Goal: Transaction & Acquisition: Book appointment/travel/reservation

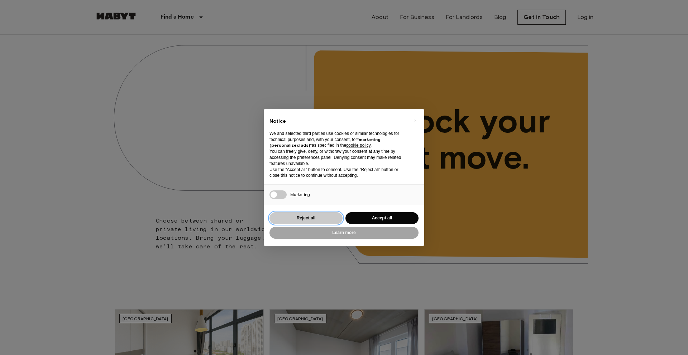
drag, startPoint x: 310, startPoint y: 218, endPoint x: 432, endPoint y: 200, distance: 122.7
click at [310, 218] on button "Reject all" at bounding box center [305, 218] width 73 height 12
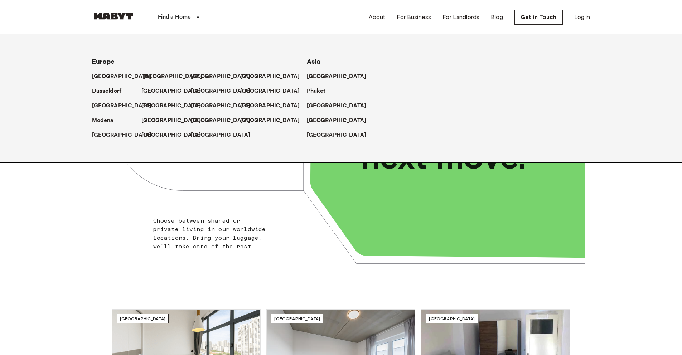
click at [151, 78] on p "[GEOGRAPHIC_DATA]" at bounding box center [173, 76] width 60 height 9
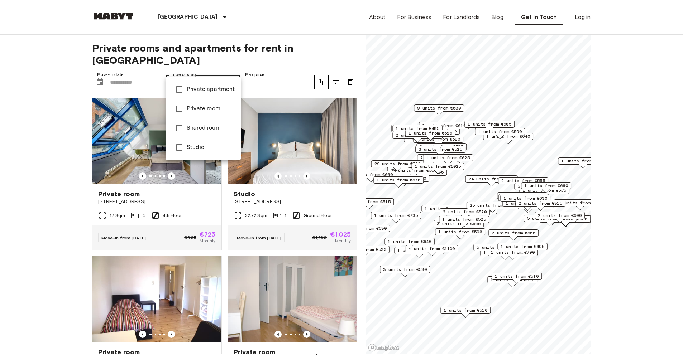
type input "**********"
type input "******"
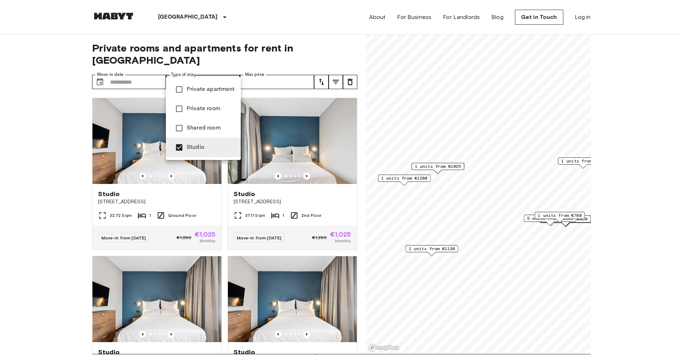
click at [236, 69] on div at bounding box center [344, 177] width 688 height 355
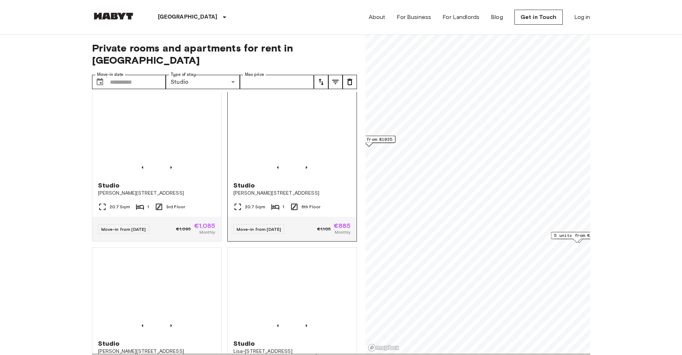
scroll to position [801, 0]
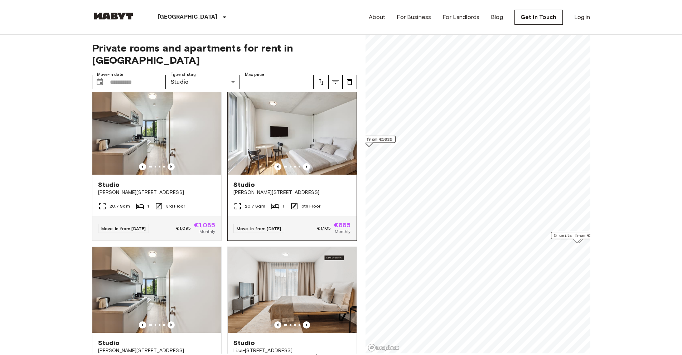
click at [245, 188] on span "Studio" at bounding box center [244, 184] width 22 height 9
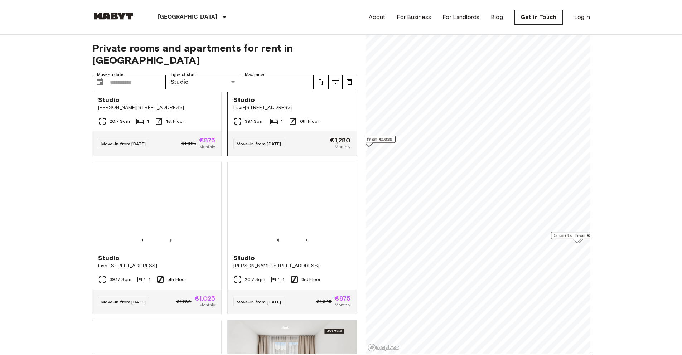
scroll to position [1070, 0]
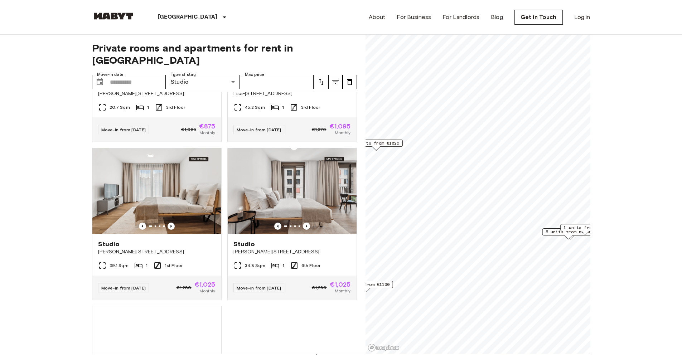
scroll to position [1434, 0]
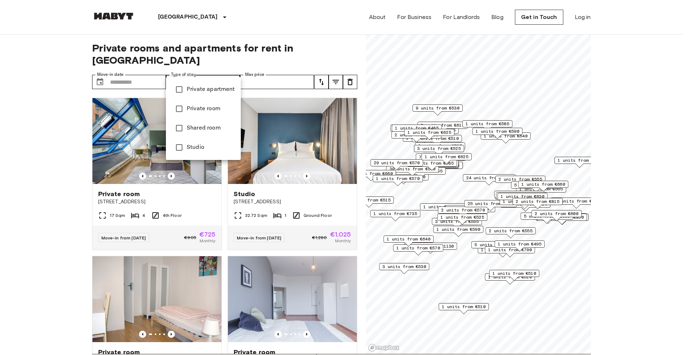
drag, startPoint x: 537, startPoint y: 149, endPoint x: 531, endPoint y: 163, distance: 15.6
click at [537, 149] on div at bounding box center [344, 177] width 688 height 355
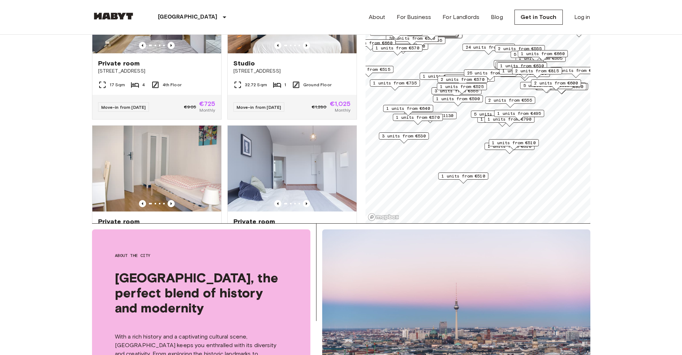
scroll to position [158, 0]
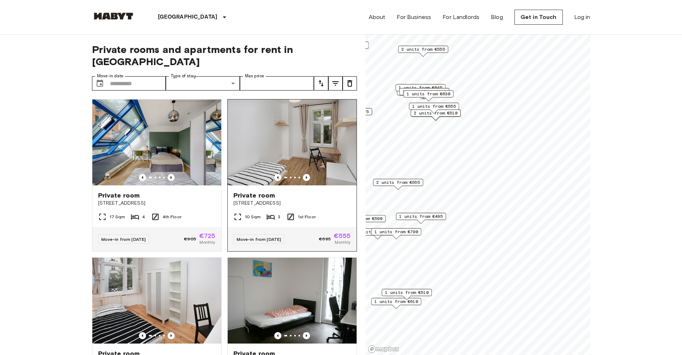
click at [341, 154] on div "Private rooms and apartments for rent in Berlin Move-in date ​ Move-in date Typ…" at bounding box center [341, 195] width 498 height 321
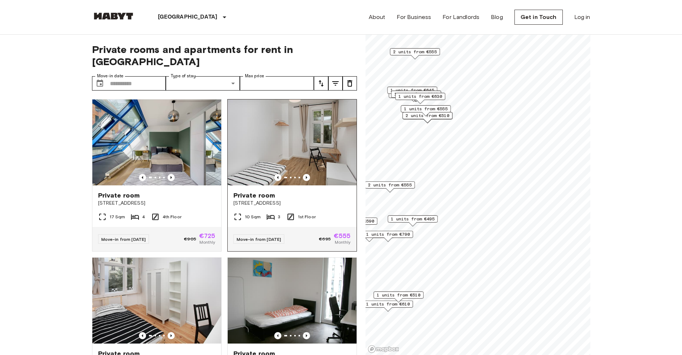
click at [457, 35] on div "1 units from €725 2 units from €555 24 units from €530 4 units from €605 4 unit…" at bounding box center [478, 35] width 225 height 0
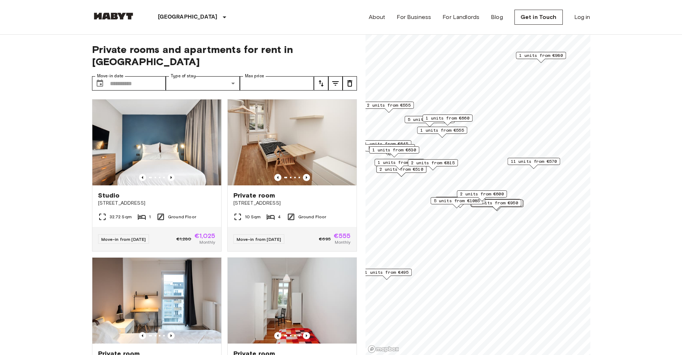
click at [454, 199] on span "5 units from €1085" at bounding box center [457, 201] width 46 height 6
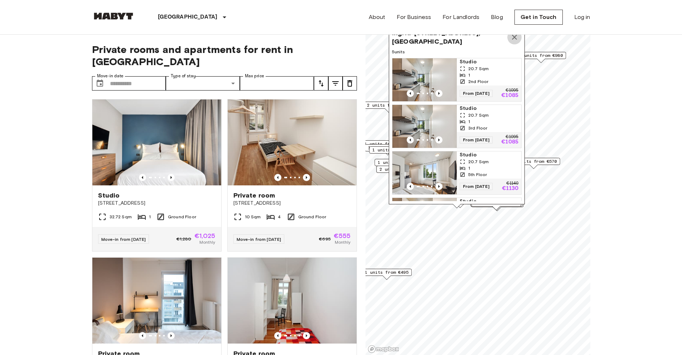
click at [516, 39] on icon "Map marker" at bounding box center [514, 37] width 5 height 5
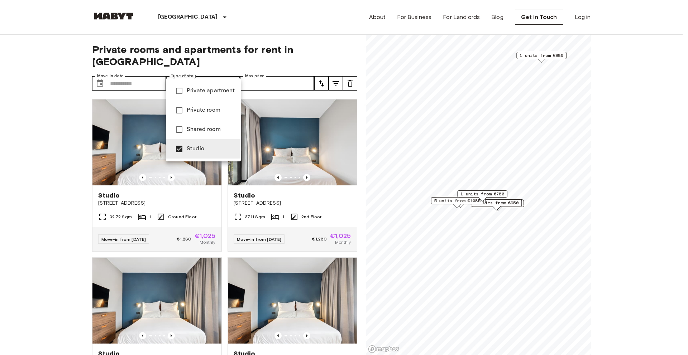
type input "******"
click at [503, 193] on div at bounding box center [344, 177] width 688 height 355
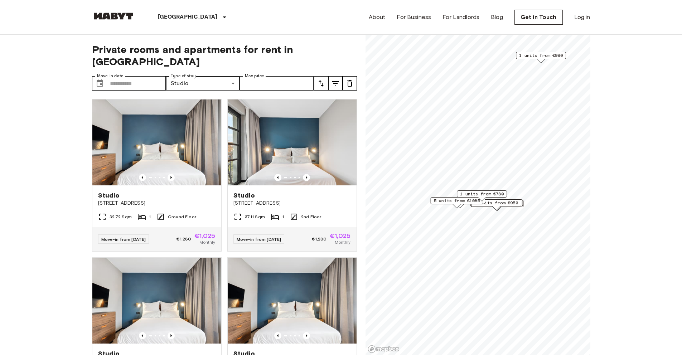
click at [502, 193] on span "1 units from €780" at bounding box center [482, 194] width 44 height 6
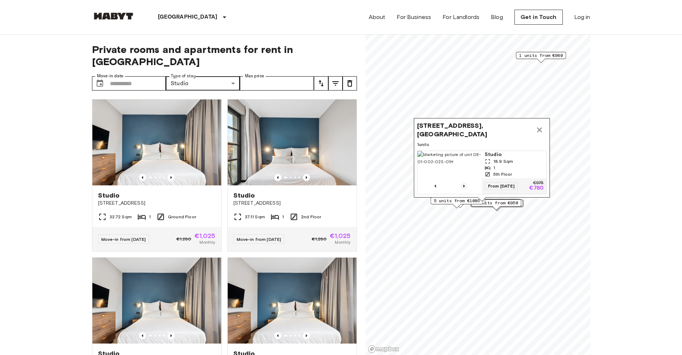
click at [465, 183] on icon "Previous image" at bounding box center [464, 186] width 7 height 7
click at [467, 183] on icon "Previous image" at bounding box center [464, 186] width 7 height 7
click at [540, 126] on icon "Map marker" at bounding box center [539, 130] width 9 height 9
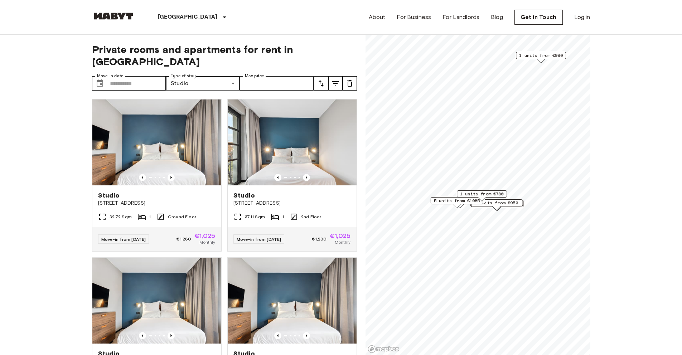
scroll to position [13, 0]
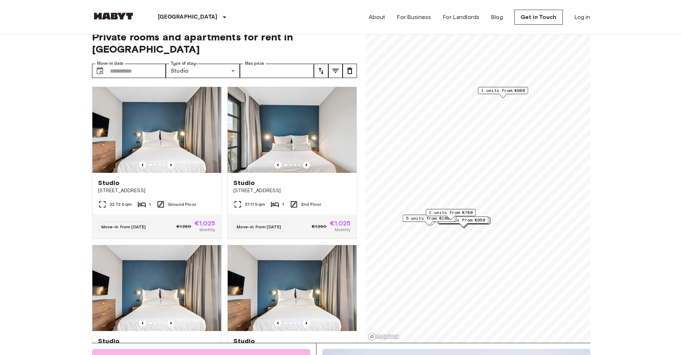
click at [483, 221] on span "7 units from €950" at bounding box center [464, 220] width 44 height 6
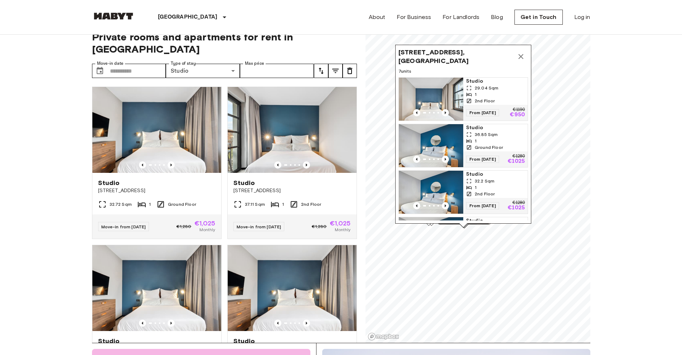
click at [518, 52] on icon "Map marker" at bounding box center [521, 56] width 9 height 9
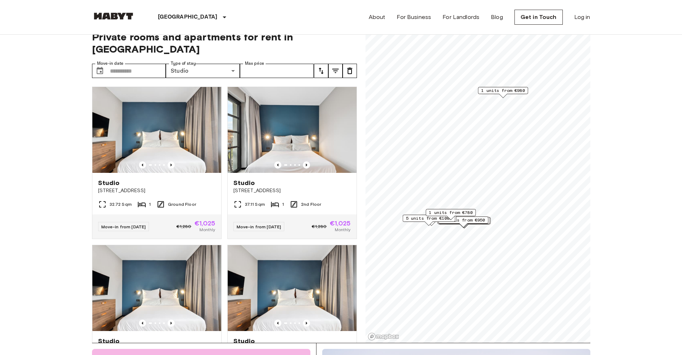
click at [415, 219] on span "5 units from €1085" at bounding box center [429, 218] width 46 height 6
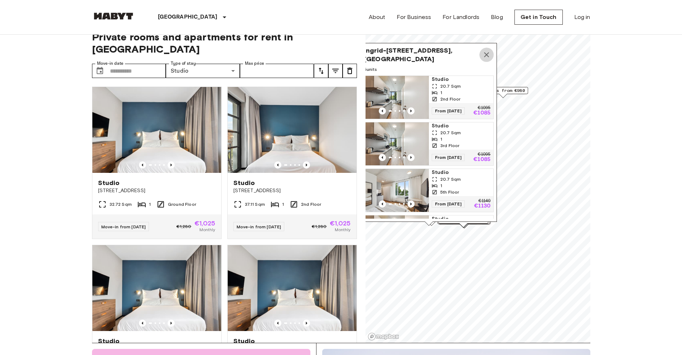
click at [490, 53] on icon "Map marker" at bounding box center [486, 54] width 9 height 9
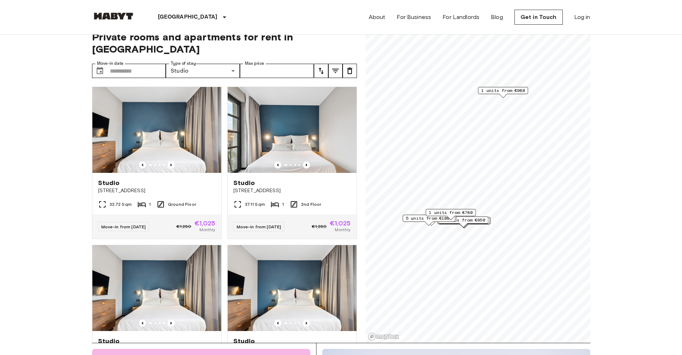
click at [467, 220] on div "1 units from €780" at bounding box center [451, 214] width 50 height 11
click at [464, 229] on span "7 units from €950" at bounding box center [460, 228] width 44 height 6
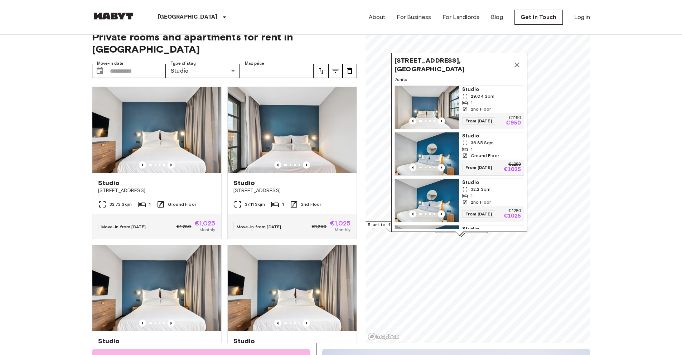
click at [517, 62] on icon "Map marker" at bounding box center [517, 65] width 9 height 9
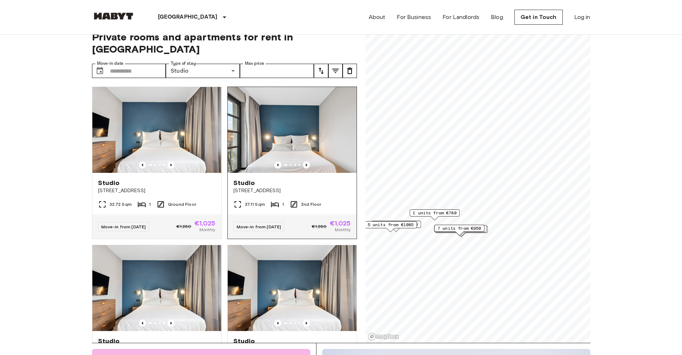
click at [297, 121] on img at bounding box center [292, 130] width 129 height 86
click at [430, 220] on span "5 units from €1085" at bounding box center [417, 217] width 46 height 6
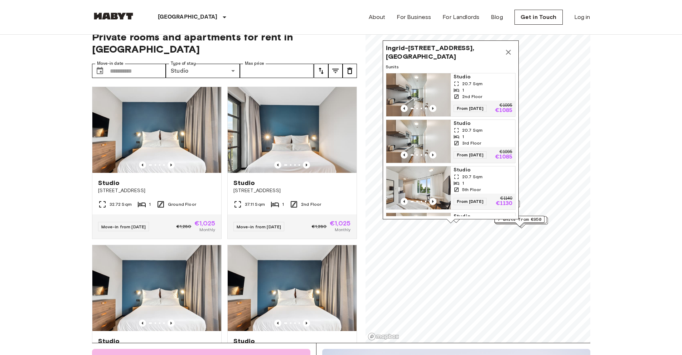
click at [458, 222] on div "Ingrid-Reschke-Straße 1, 10317 Berlin, GER 5 units Studio 20.7 Sqm 1 2nd Floor …" at bounding box center [451, 131] width 136 height 183
click at [508, 50] on icon "Map marker" at bounding box center [508, 52] width 9 height 9
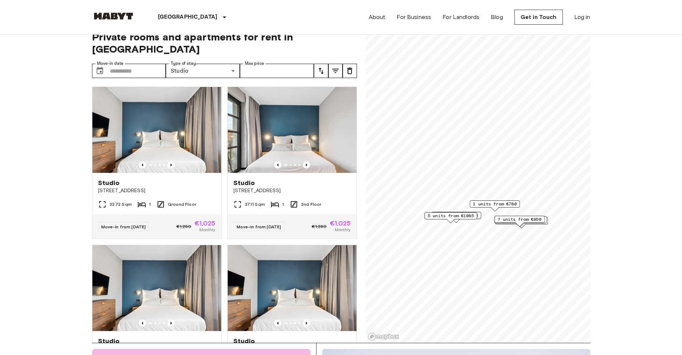
click at [479, 215] on div "9 units from €875" at bounding box center [456, 215] width 50 height 7
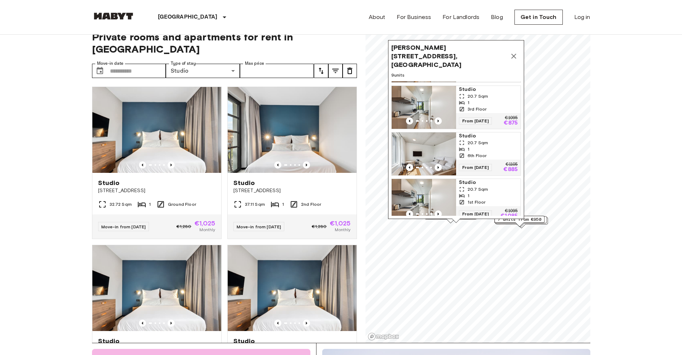
scroll to position [52, 0]
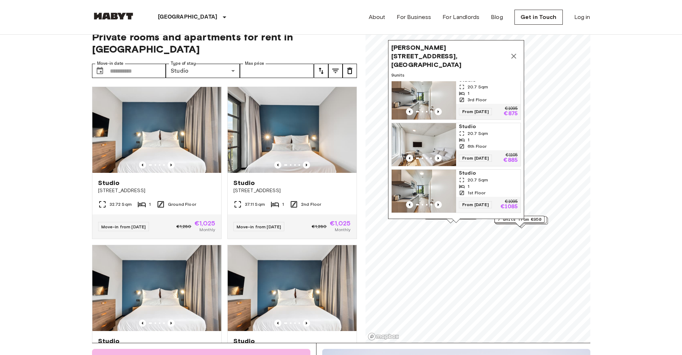
click at [492, 127] on span "Studio" at bounding box center [488, 126] width 59 height 7
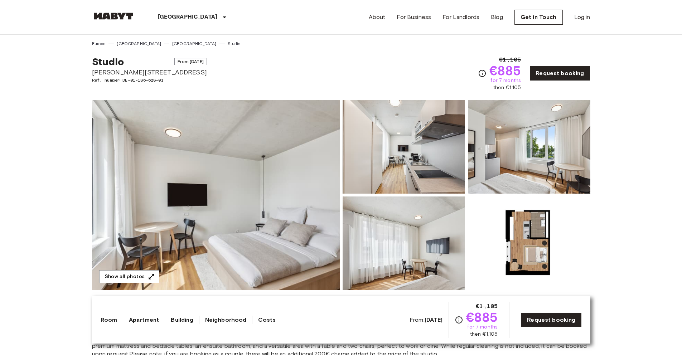
click at [241, 163] on img at bounding box center [216, 195] width 248 height 191
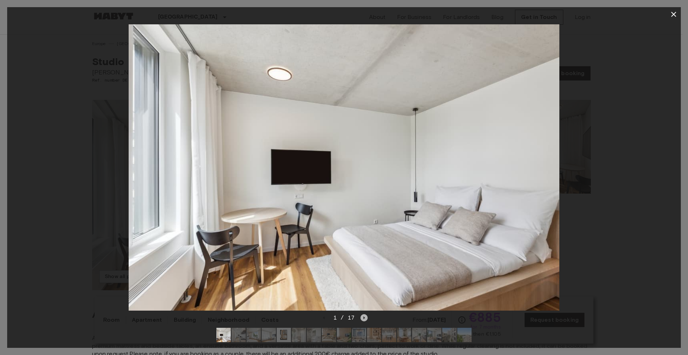
click at [365, 314] on icon "Next image" at bounding box center [363, 317] width 7 height 7
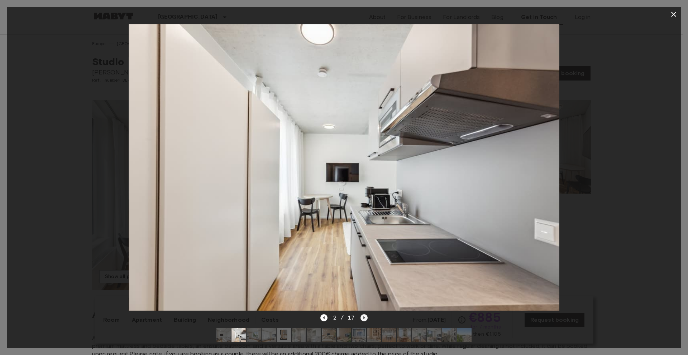
click at [365, 314] on icon "Next image" at bounding box center [363, 317] width 7 height 7
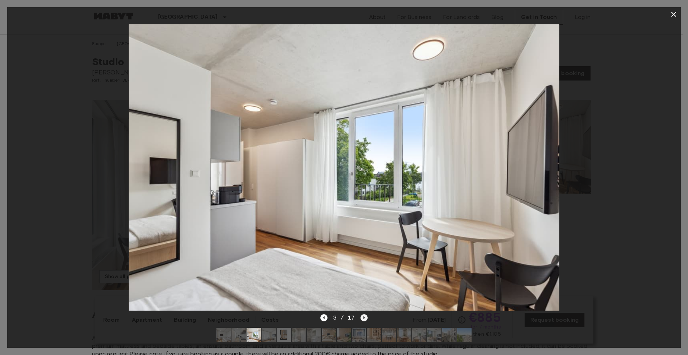
click at [365, 314] on icon "Next image" at bounding box center [363, 317] width 7 height 7
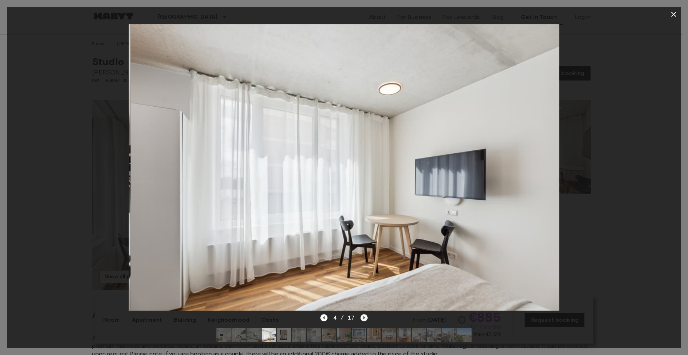
click at [365, 314] on icon "Next image" at bounding box center [363, 317] width 7 height 7
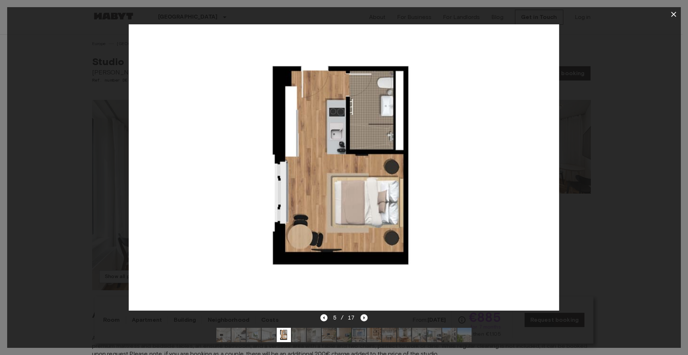
click at [365, 314] on icon "Next image" at bounding box center [363, 317] width 7 height 7
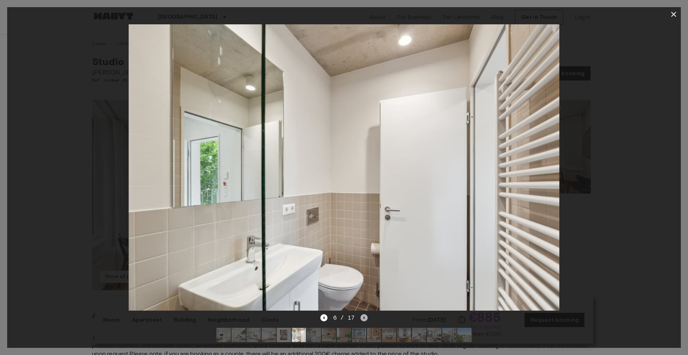
click at [365, 314] on icon "Next image" at bounding box center [363, 317] width 7 height 7
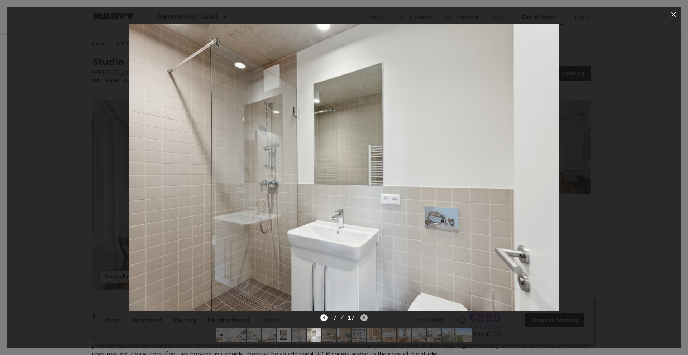
click at [365, 314] on icon "Next image" at bounding box center [363, 317] width 7 height 7
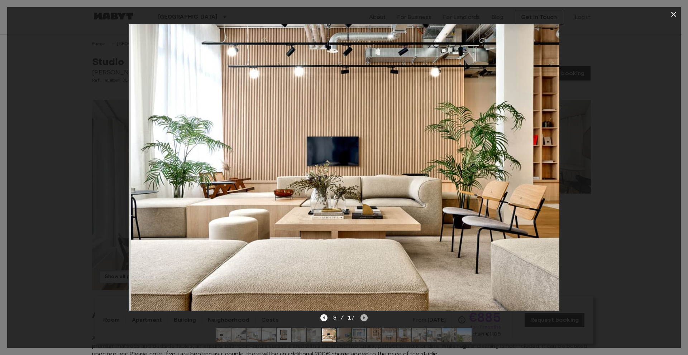
click at [365, 314] on icon "Next image" at bounding box center [363, 317] width 7 height 7
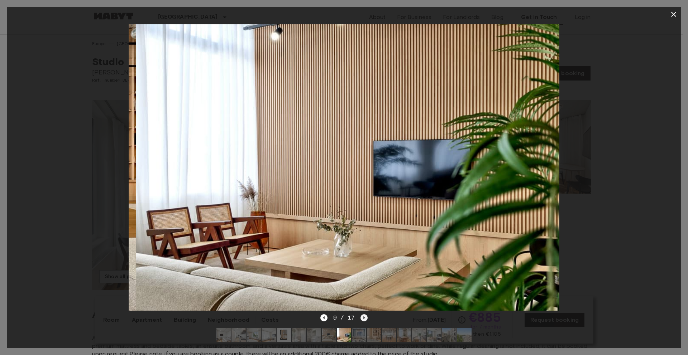
click at [365, 314] on icon "Next image" at bounding box center [363, 317] width 7 height 7
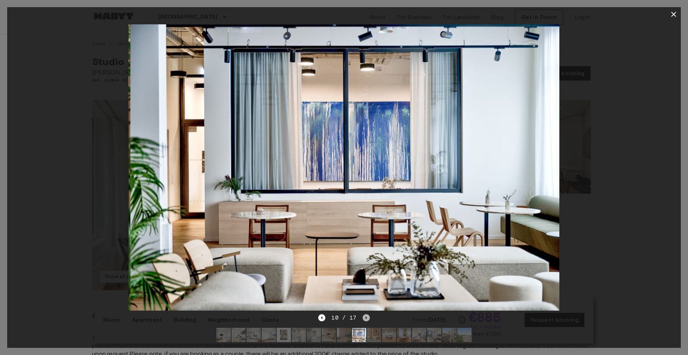
click at [365, 314] on icon "Next image" at bounding box center [365, 317] width 7 height 7
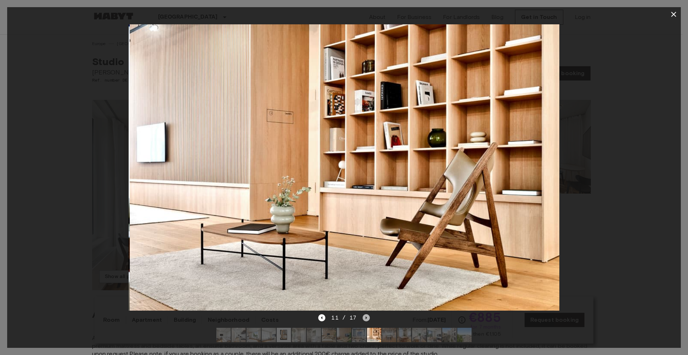
click at [365, 314] on icon "Next image" at bounding box center [365, 317] width 7 height 7
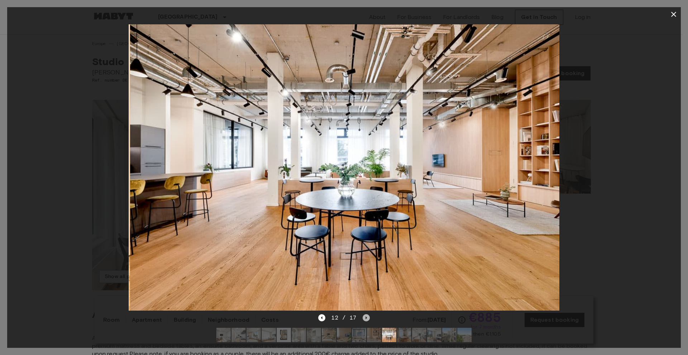
click at [365, 314] on icon "Next image" at bounding box center [365, 317] width 7 height 7
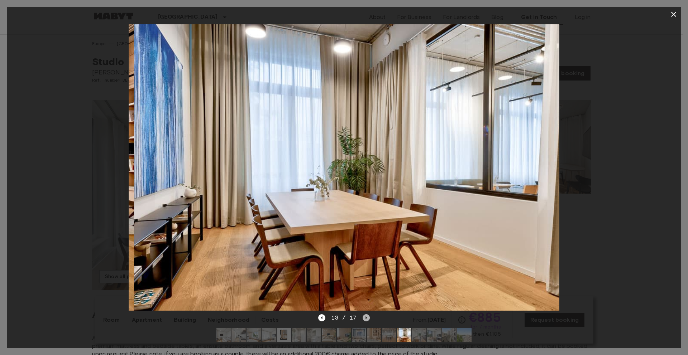
click at [365, 314] on icon "Next image" at bounding box center [365, 317] width 7 height 7
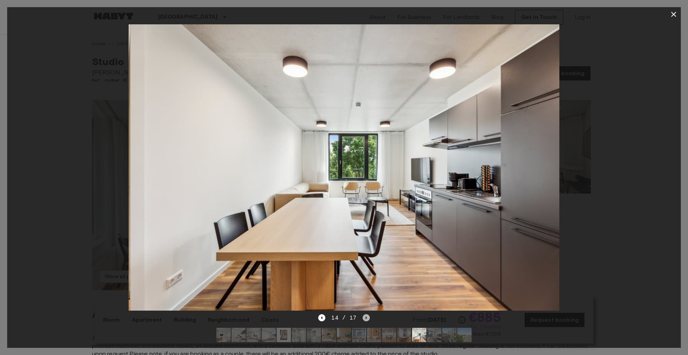
click at [365, 314] on icon "Next image" at bounding box center [365, 317] width 7 height 7
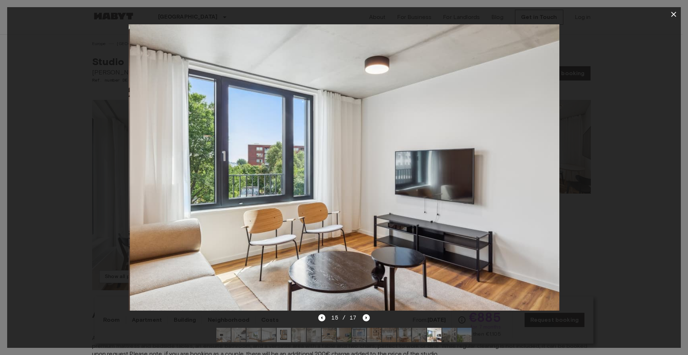
click at [639, 82] on div at bounding box center [343, 167] width 673 height 292
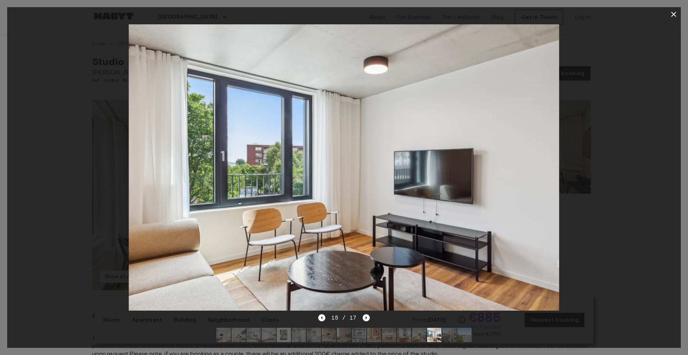
click at [675, 18] on icon "button" at bounding box center [673, 14] width 9 height 9
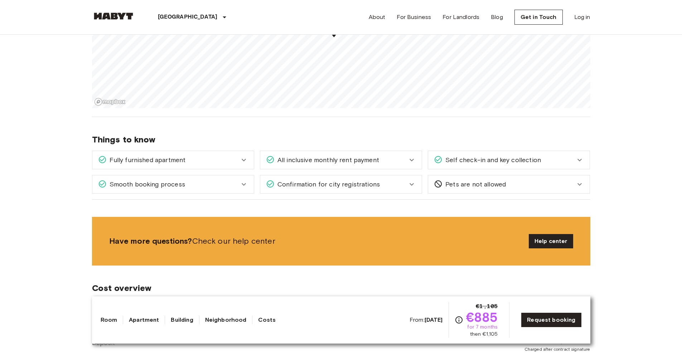
scroll to position [825, 0]
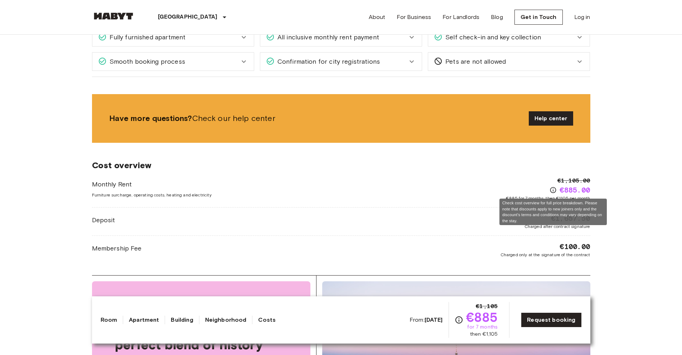
click at [555, 191] on icon "Check cost overview for full price breakdown. Please note that discounts apply …" at bounding box center [553, 190] width 7 height 7
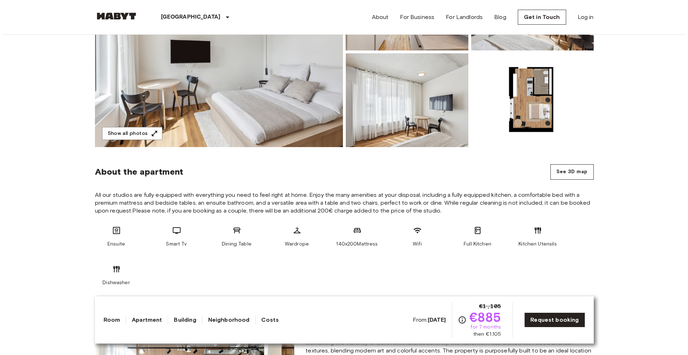
scroll to position [145, 0]
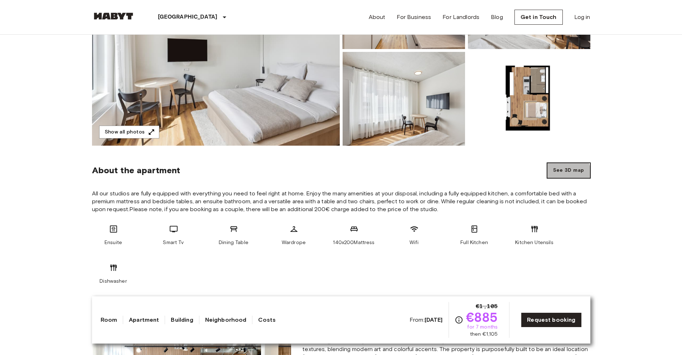
click at [566, 174] on button "See 3D map" at bounding box center [568, 170] width 43 height 15
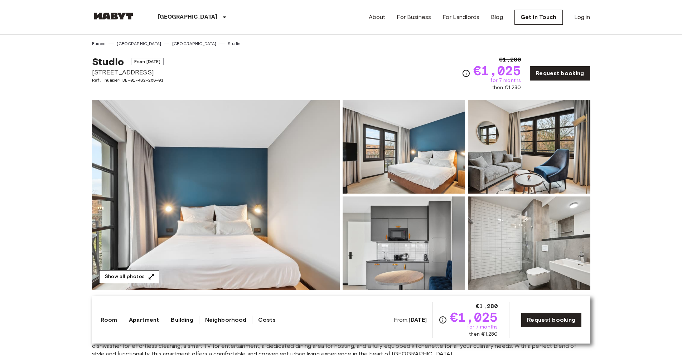
click at [148, 276] on icon "button" at bounding box center [151, 276] width 7 height 7
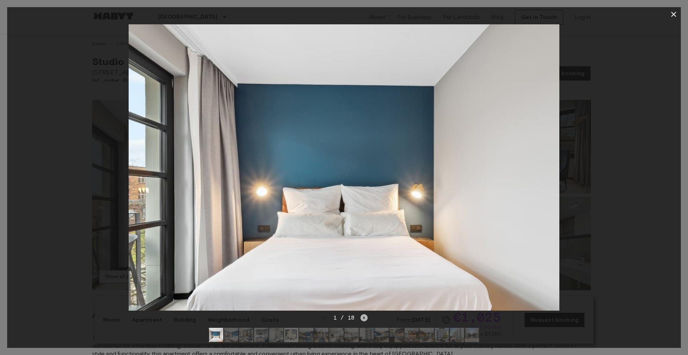
click at [366, 314] on icon "Next image" at bounding box center [363, 317] width 7 height 7
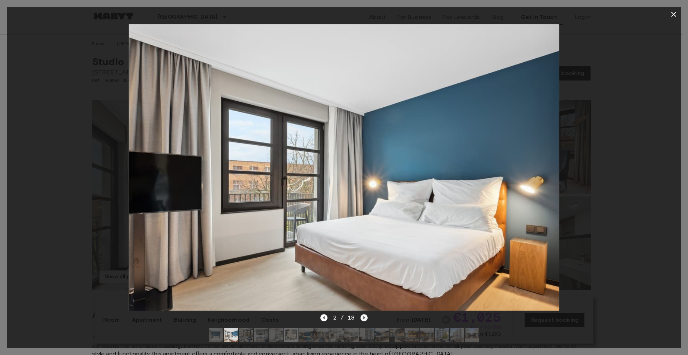
click at [366, 314] on icon "Next image" at bounding box center [363, 317] width 7 height 7
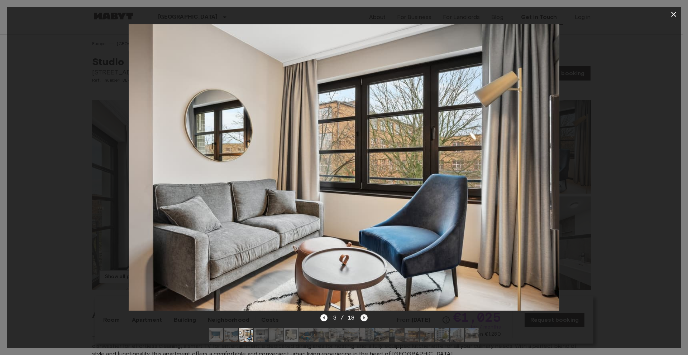
click at [366, 314] on icon "Next image" at bounding box center [363, 317] width 7 height 7
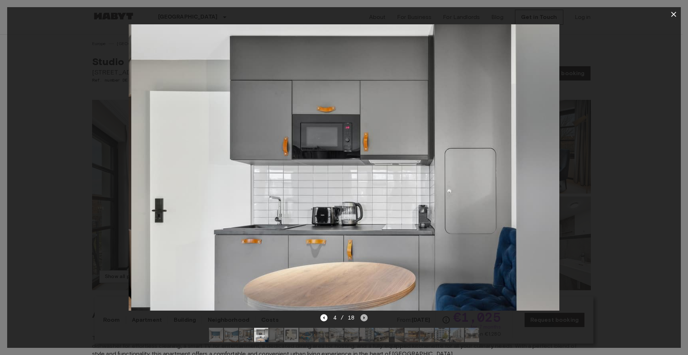
click at [366, 314] on icon "Next image" at bounding box center [363, 317] width 7 height 7
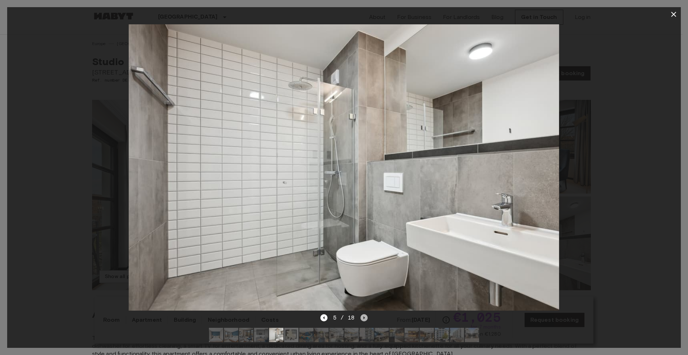
click at [366, 314] on icon "Next image" at bounding box center [363, 317] width 7 height 7
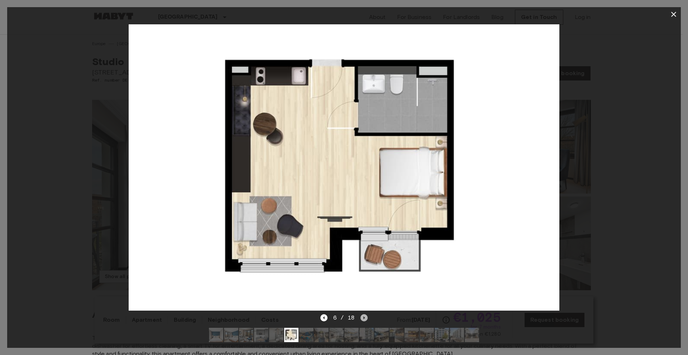
click at [366, 314] on icon "Next image" at bounding box center [363, 317] width 7 height 7
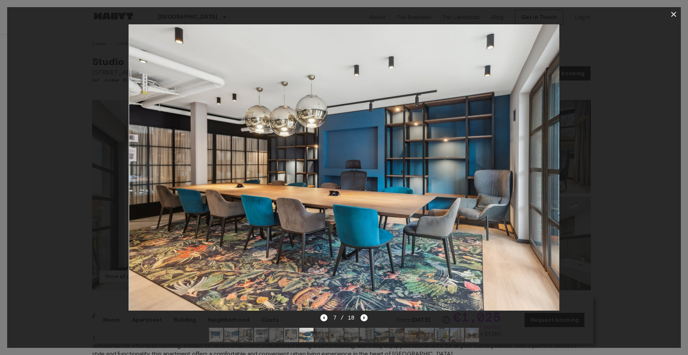
click at [366, 314] on icon "Next image" at bounding box center [363, 317] width 7 height 7
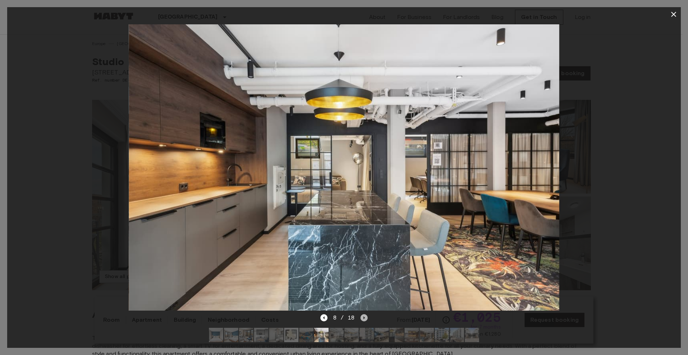
click at [365, 314] on icon "Next image" at bounding box center [363, 317] width 7 height 7
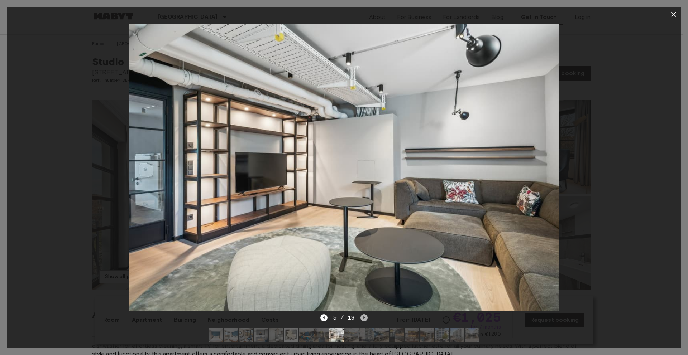
click at [365, 314] on icon "Next image" at bounding box center [363, 317] width 7 height 7
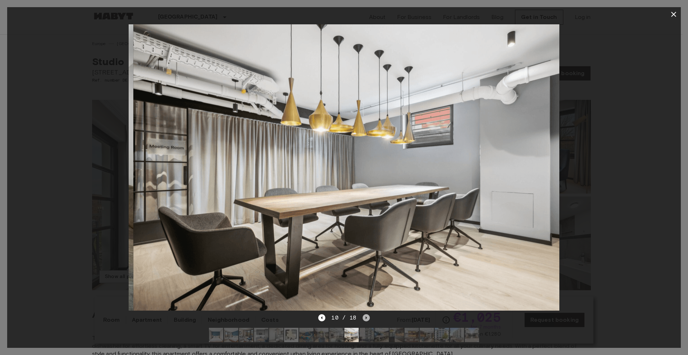
click at [365, 317] on icon "Next image" at bounding box center [365, 318] width 1 height 3
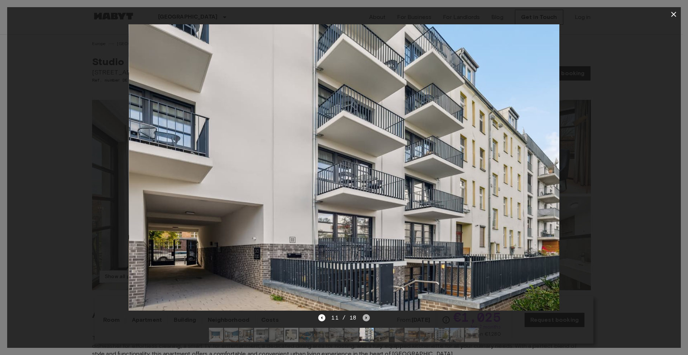
click at [365, 317] on icon "Next image" at bounding box center [365, 318] width 1 height 3
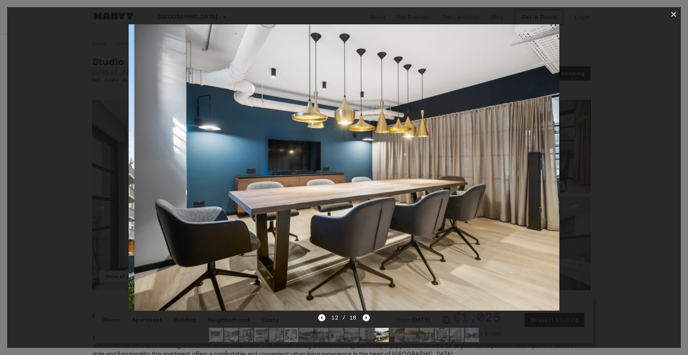
click at [365, 317] on icon "Next image" at bounding box center [365, 318] width 1 height 3
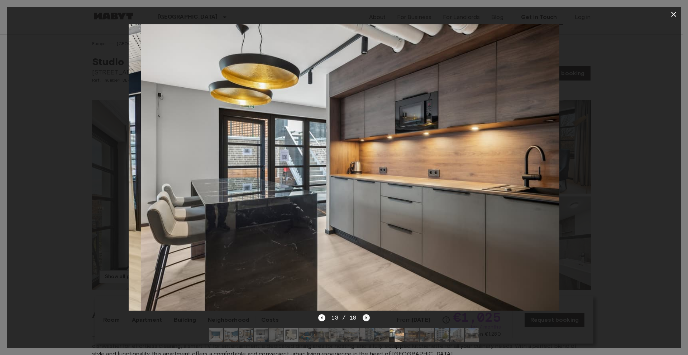
click at [365, 317] on icon "Next image" at bounding box center [365, 318] width 1 height 3
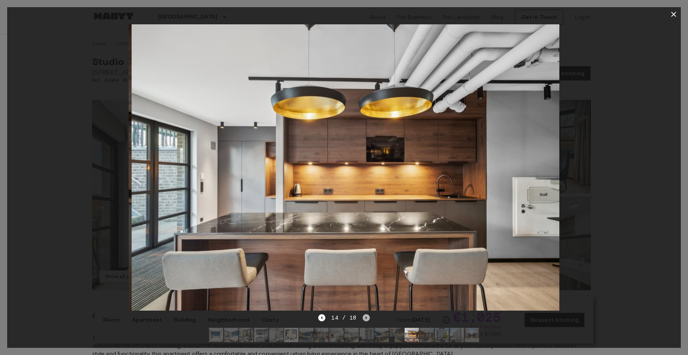
click at [365, 317] on icon "Next image" at bounding box center [365, 318] width 1 height 3
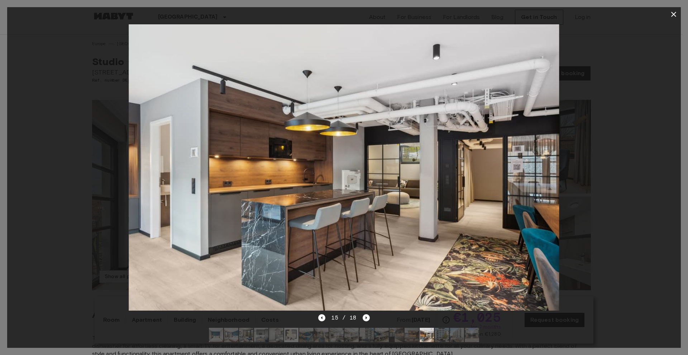
click at [675, 16] on icon "button" at bounding box center [673, 14] width 5 height 5
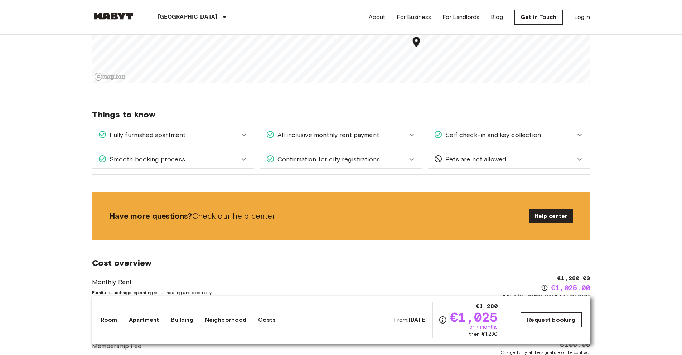
scroll to position [720, 0]
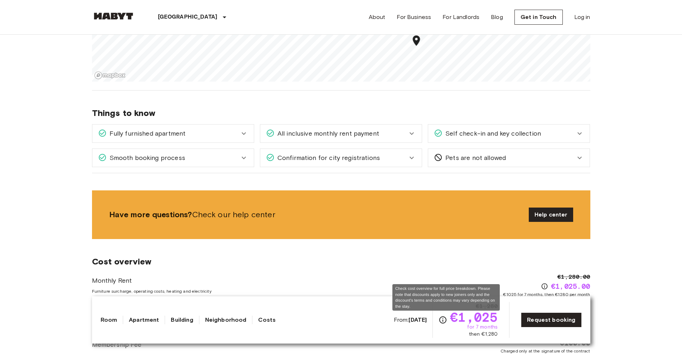
click at [447, 319] on icon "Check cost overview for full price breakdown. Please note that discounts apply …" at bounding box center [443, 320] width 9 height 9
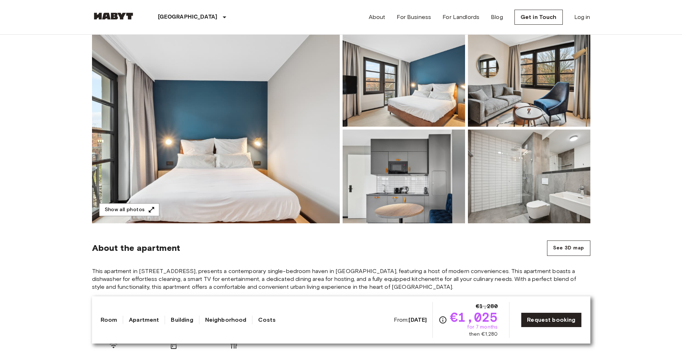
scroll to position [0, 0]
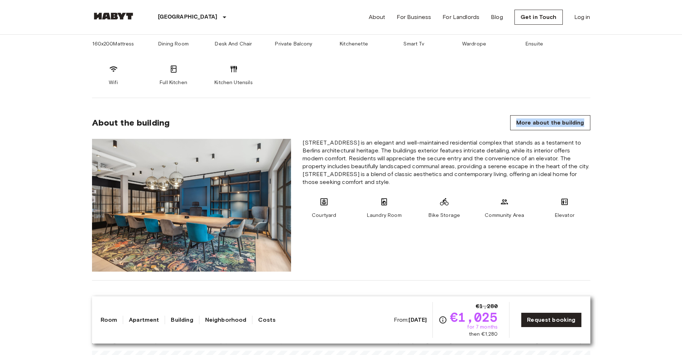
click at [144, 319] on link "Apartment" at bounding box center [144, 320] width 30 height 9
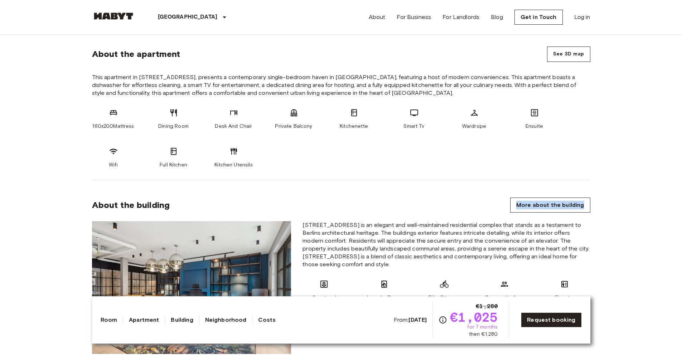
scroll to position [256, 0]
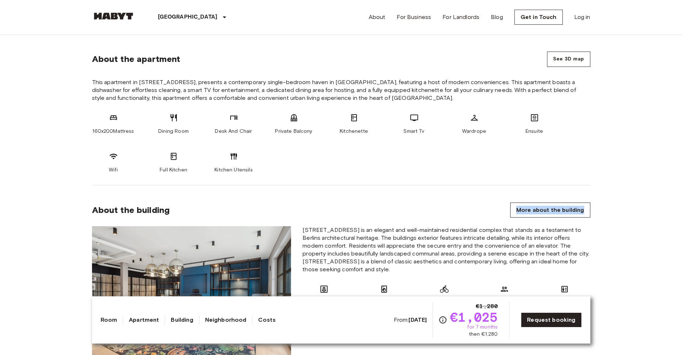
click at [223, 322] on link "Neighborhood" at bounding box center [226, 320] width 42 height 9
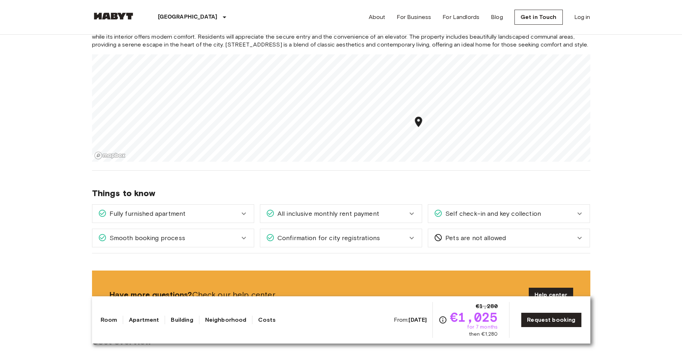
scroll to position [644, 0]
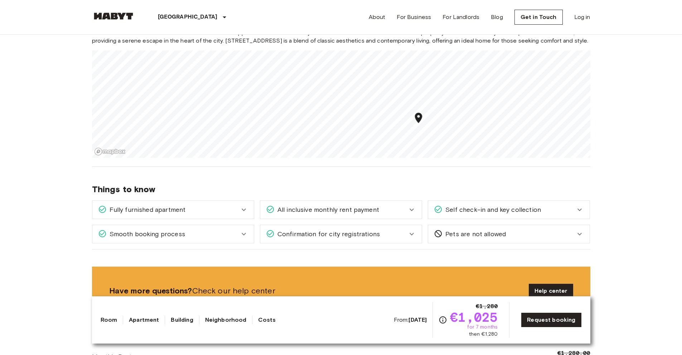
click at [372, 207] on span "All inclusive monthly rent payment" at bounding box center [327, 209] width 105 height 9
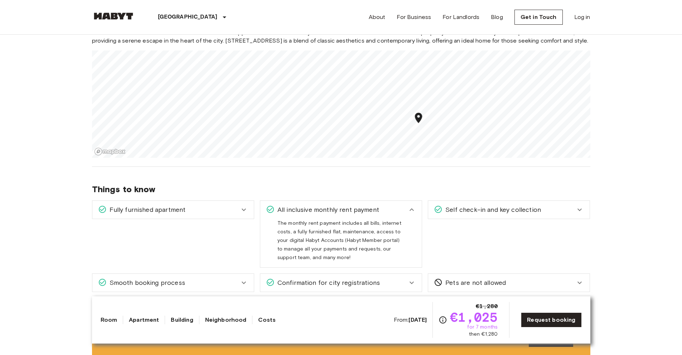
click at [389, 207] on div "All inclusive monthly rent payment" at bounding box center [336, 209] width 141 height 9
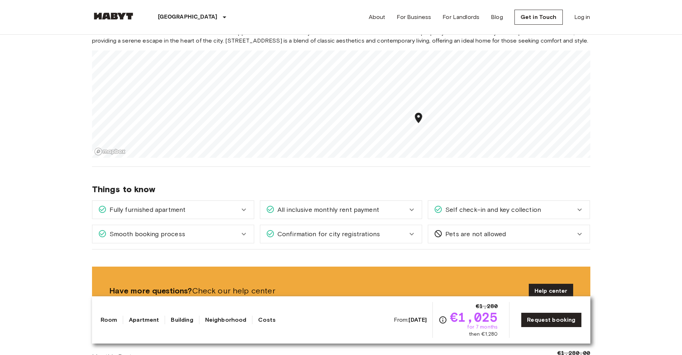
click at [464, 204] on div "Self check-in and key collection" at bounding box center [509, 210] width 162 height 18
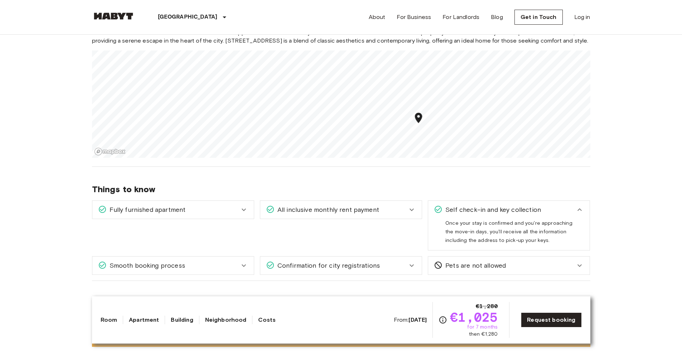
click at [499, 206] on span "Self check-in and key collection" at bounding box center [492, 209] width 98 height 9
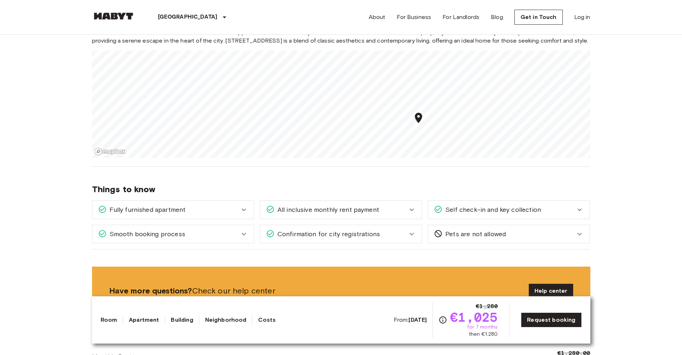
click at [218, 214] on div "Fully furnished apartment" at bounding box center [168, 209] width 141 height 9
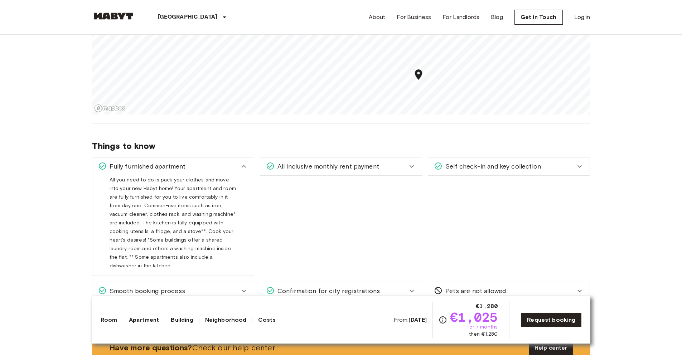
scroll to position [695, 0]
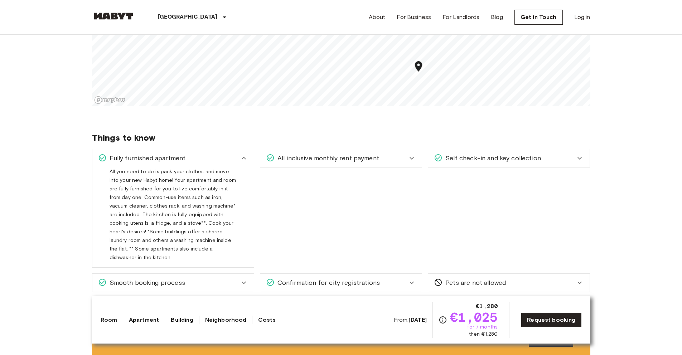
click at [222, 160] on div "Fully furnished apartment" at bounding box center [168, 158] width 141 height 9
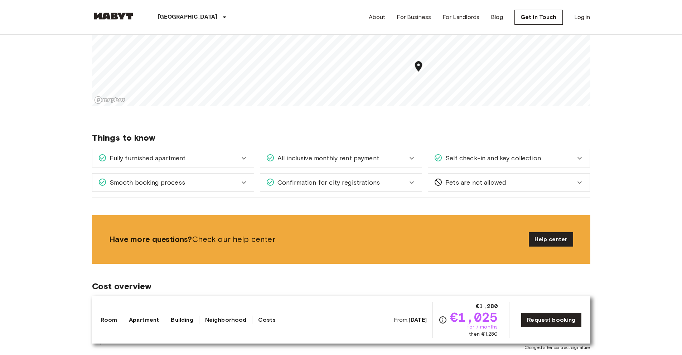
click at [201, 179] on div "Smooth booking process" at bounding box center [168, 182] width 141 height 9
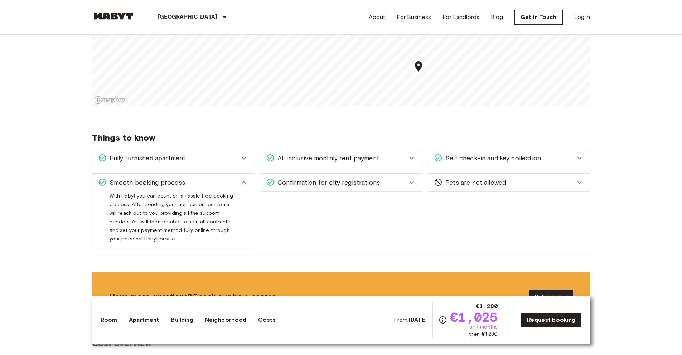
click at [204, 179] on div "Smooth booking process" at bounding box center [168, 182] width 141 height 9
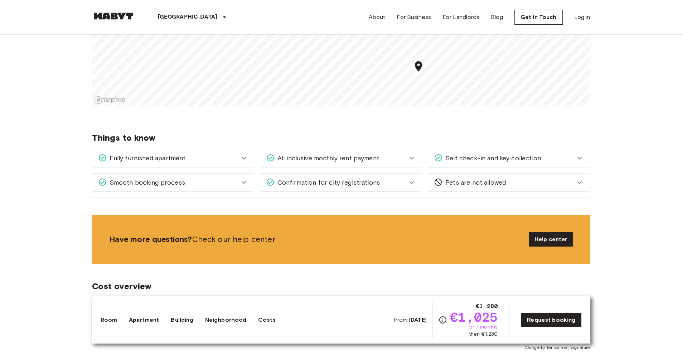
drag, startPoint x: 333, startPoint y: 182, endPoint x: 337, endPoint y: 181, distance: 4.1
click at [334, 182] on span "Confirmation for city registrations" at bounding box center [327, 182] width 105 height 9
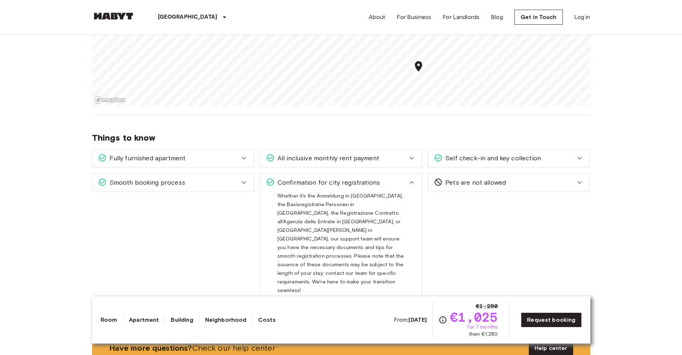
click at [373, 182] on span "Confirmation for city registrations" at bounding box center [327, 182] width 105 height 9
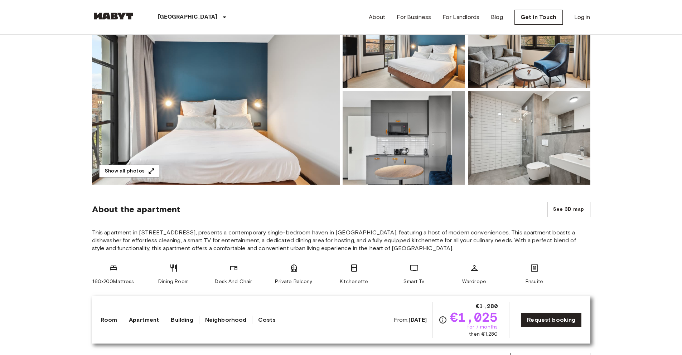
scroll to position [127, 0]
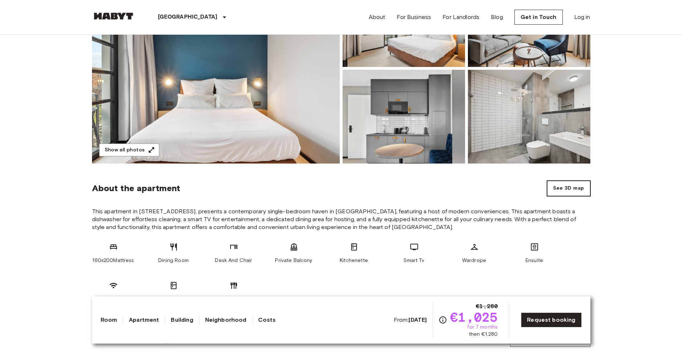
click at [573, 189] on button "See 3D map" at bounding box center [568, 188] width 43 height 15
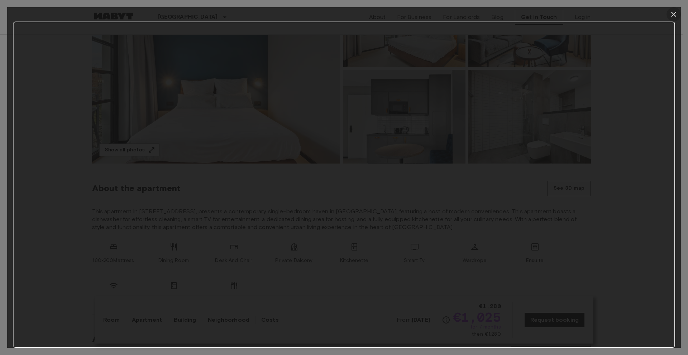
click at [676, 15] on icon "button" at bounding box center [673, 14] width 9 height 9
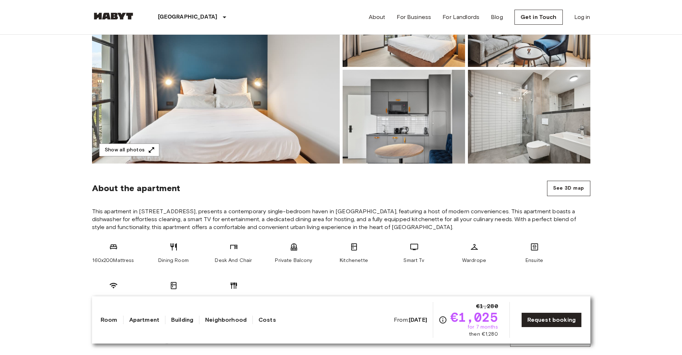
scroll to position [0, 0]
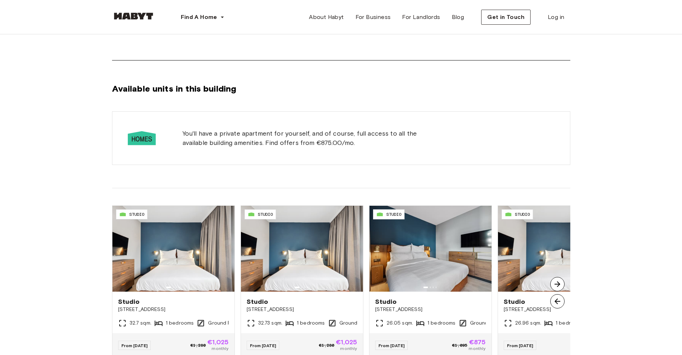
scroll to position [664, 0]
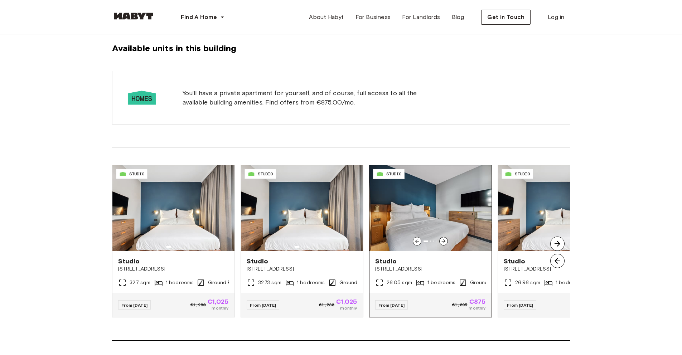
click at [443, 212] on img at bounding box center [431, 208] width 122 height 86
click at [557, 245] on img at bounding box center [557, 244] width 14 height 14
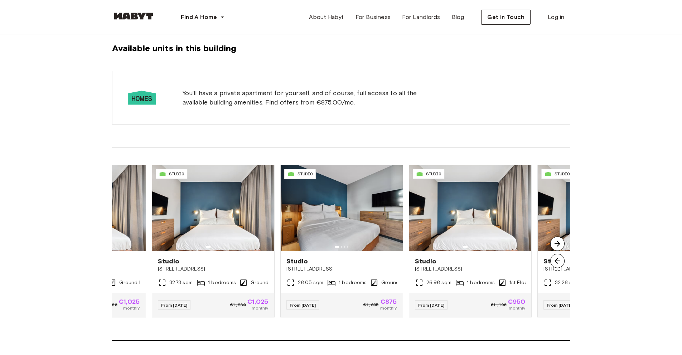
click at [558, 244] on img at bounding box center [557, 244] width 14 height 14
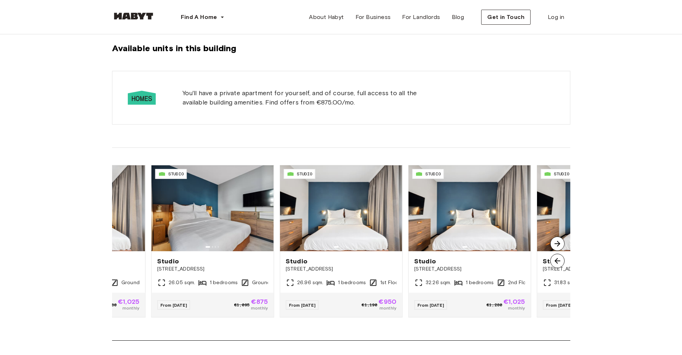
click at [558, 244] on img at bounding box center [557, 244] width 14 height 14
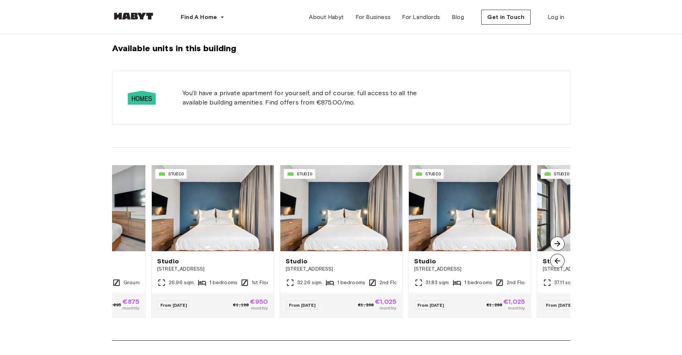
click at [558, 244] on img at bounding box center [557, 244] width 14 height 14
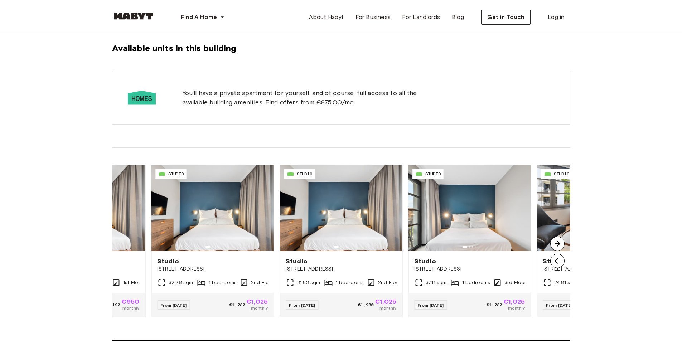
click at [558, 244] on img at bounding box center [557, 244] width 14 height 14
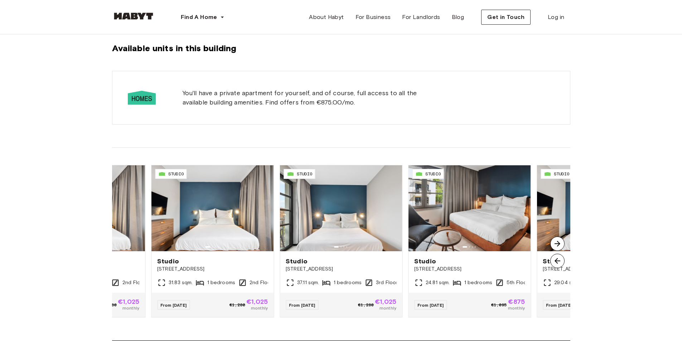
click at [558, 244] on img at bounding box center [557, 244] width 14 height 14
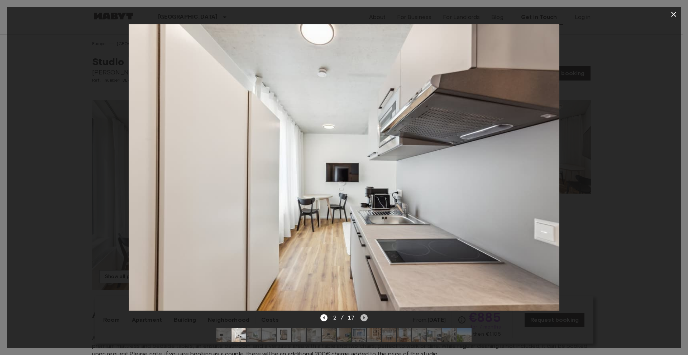
click at [365, 314] on icon "Next image" at bounding box center [363, 317] width 7 height 7
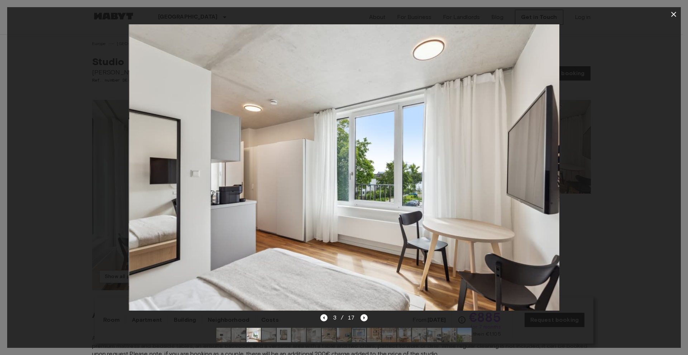
click at [365, 314] on icon "Next image" at bounding box center [363, 317] width 7 height 7
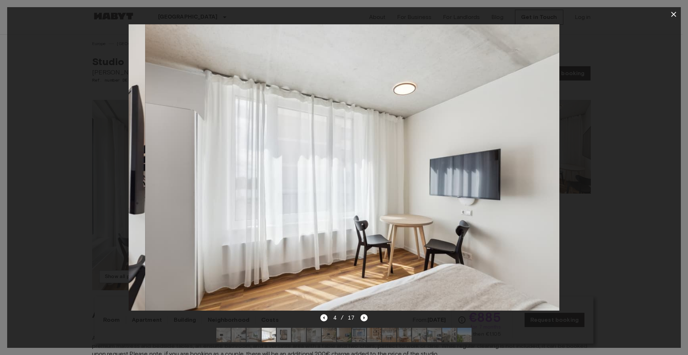
click at [365, 314] on icon "Next image" at bounding box center [363, 317] width 7 height 7
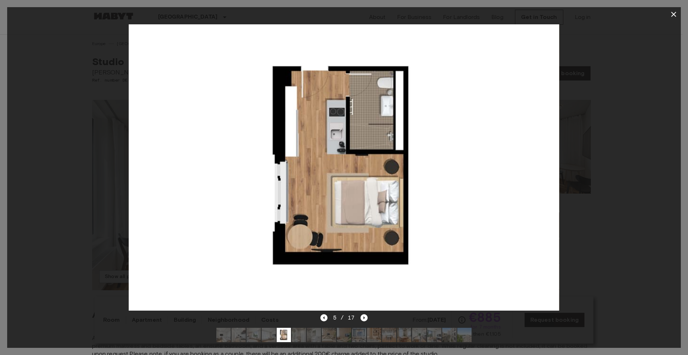
click at [365, 314] on icon "Next image" at bounding box center [363, 317] width 7 height 7
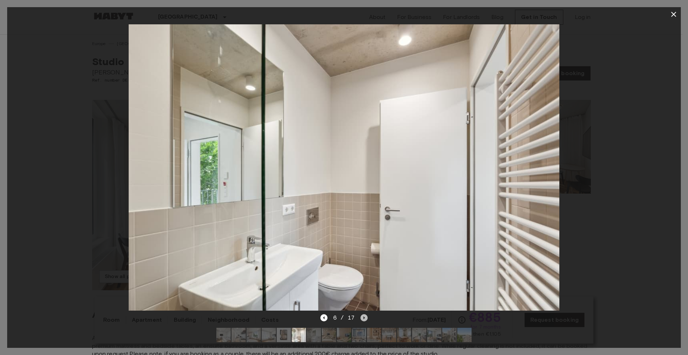
click at [365, 314] on icon "Next image" at bounding box center [363, 317] width 7 height 7
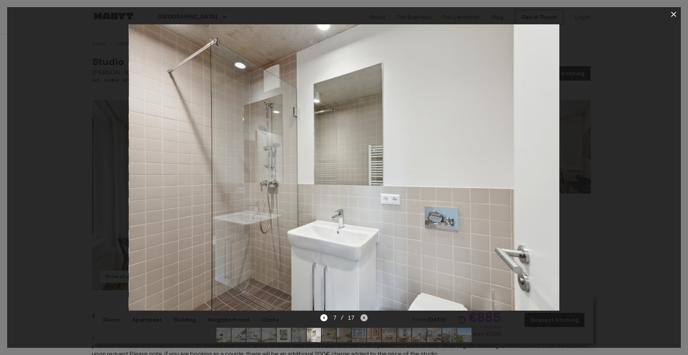
click at [365, 314] on icon "Next image" at bounding box center [363, 317] width 7 height 7
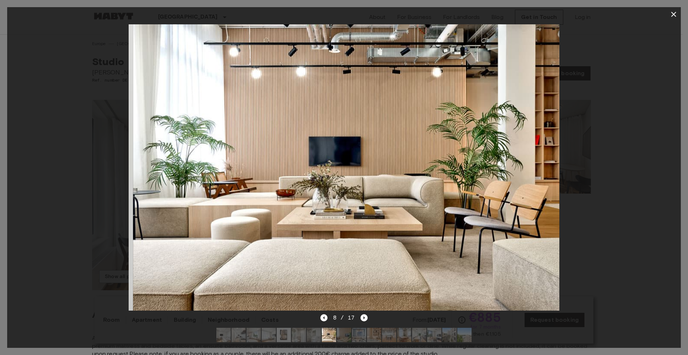
click at [365, 314] on icon "Next image" at bounding box center [363, 317] width 7 height 7
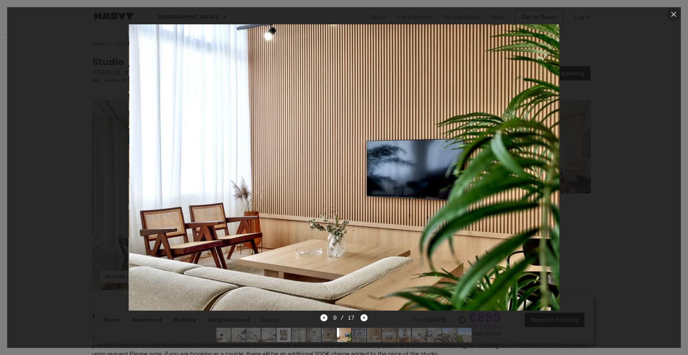
click at [673, 12] on icon "button" at bounding box center [673, 14] width 9 height 9
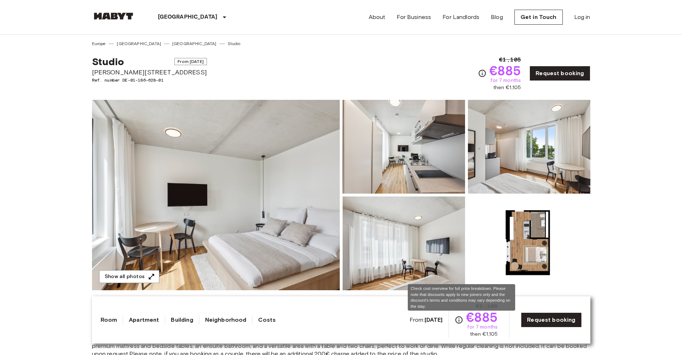
click at [463, 319] on icon "Check cost overview for full price breakdown. Please note that discounts apply …" at bounding box center [459, 320] width 9 height 9
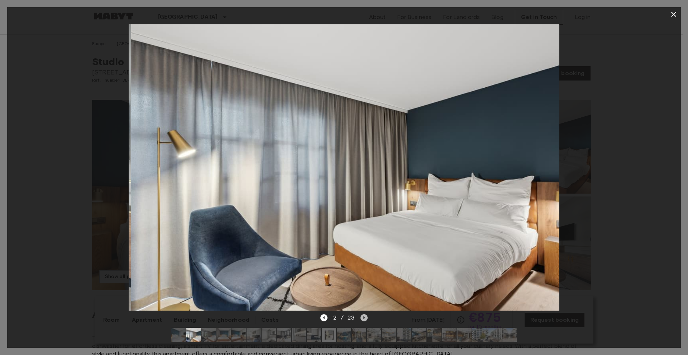
click at [366, 314] on icon "Next image" at bounding box center [363, 317] width 7 height 7
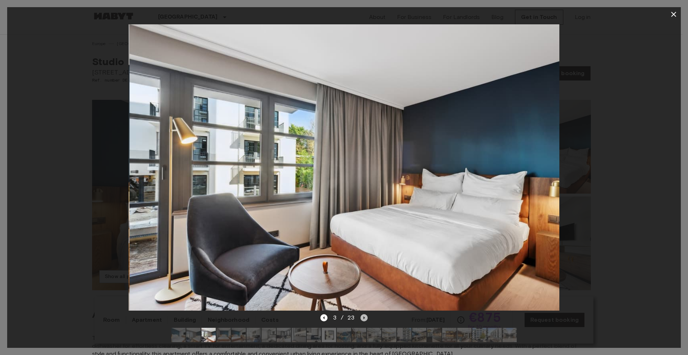
click at [366, 314] on icon "Next image" at bounding box center [363, 317] width 7 height 7
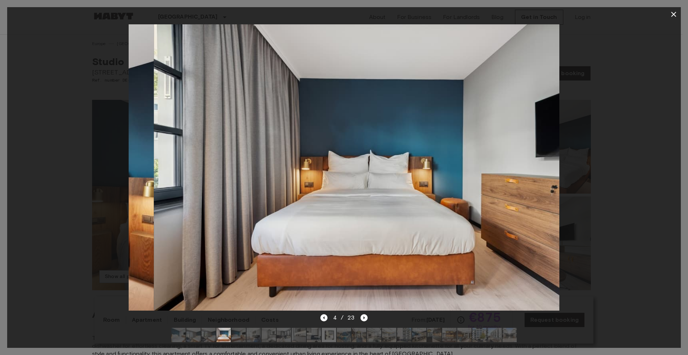
click at [366, 314] on icon "Next image" at bounding box center [363, 317] width 7 height 7
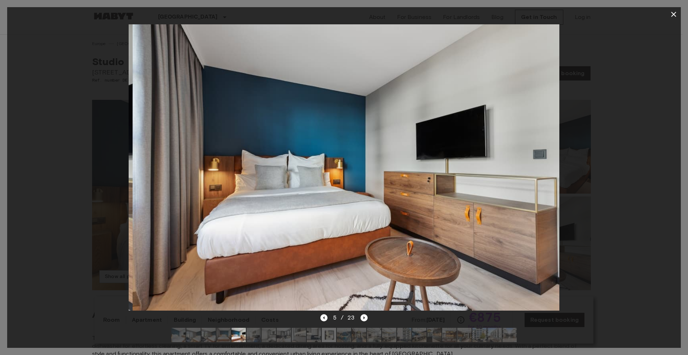
click at [366, 314] on icon "Next image" at bounding box center [363, 317] width 7 height 7
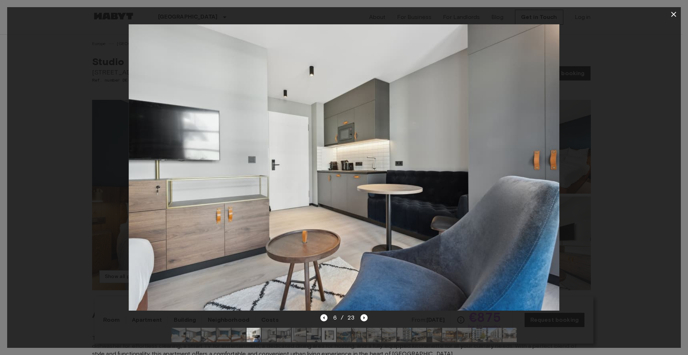
click at [366, 314] on icon "Next image" at bounding box center [363, 317] width 7 height 7
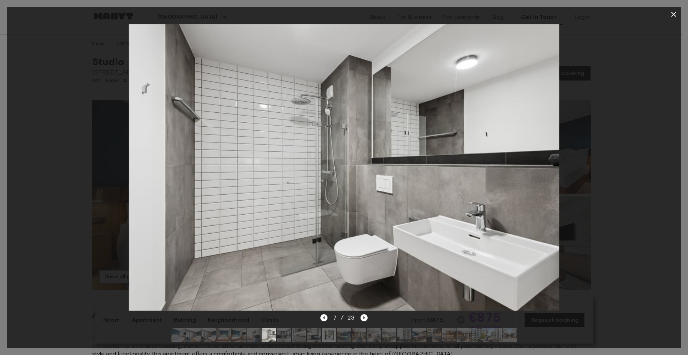
click at [366, 314] on icon "Next image" at bounding box center [363, 317] width 7 height 7
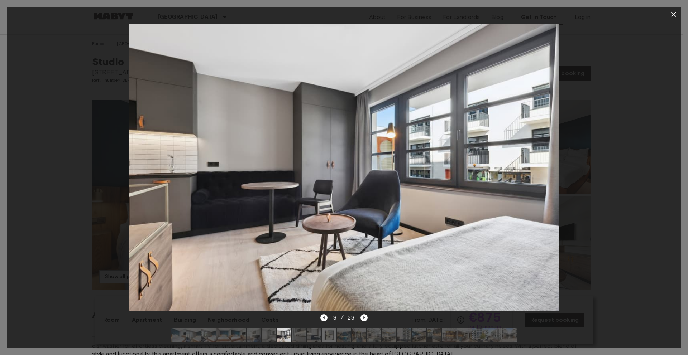
click at [366, 314] on icon "Next image" at bounding box center [363, 317] width 7 height 7
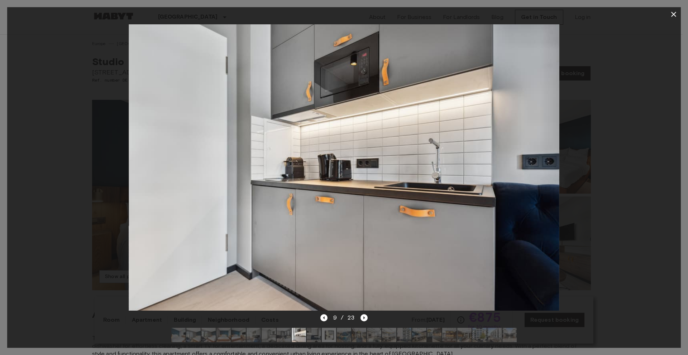
click at [672, 14] on icon "button" at bounding box center [673, 14] width 9 height 9
